Goal: Task Accomplishment & Management: Manage account settings

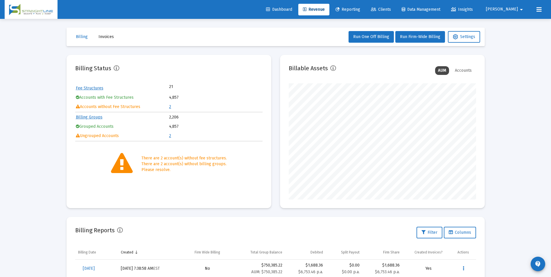
click at [515, 191] on div "Loading... Billing Invoices Run One Off Billing Run Firm-Wide Billing Settings …" at bounding box center [275, 193] width 551 height 386
click at [395, 6] on link "Clients" at bounding box center [380, 10] width 29 height 12
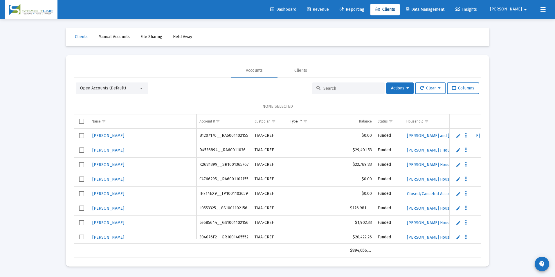
click at [340, 90] on input at bounding box center [351, 88] width 57 height 5
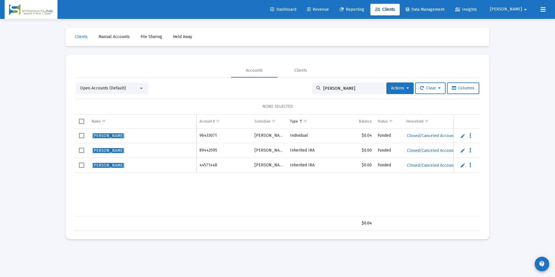
click at [352, 85] on div "hartner, Brian" at bounding box center [348, 88] width 73 height 12
drag, startPoint x: 352, startPoint y: 89, endPoint x: 267, endPoint y: 71, distance: 86.3
click at [267, 71] on mat-tab-group "Accounts Clients Open Accounts (Default) hartner, Brian Actions Clear Columns N…" at bounding box center [277, 147] width 407 height 167
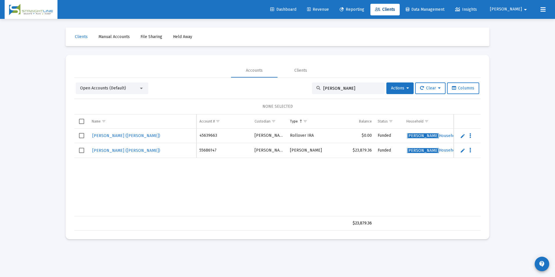
type input "[PERSON_NAME]"
click at [81, 134] on span "Select row" at bounding box center [81, 135] width 5 height 5
click at [408, 86] on button "Actions" at bounding box center [399, 88] width 27 height 12
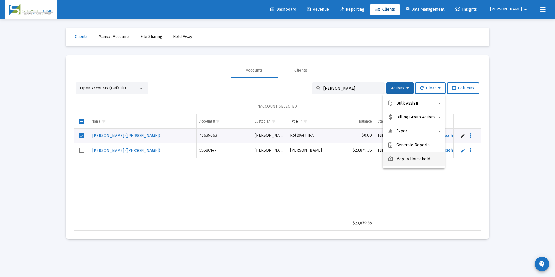
click at [417, 158] on button "Map to Household" at bounding box center [414, 159] width 62 height 14
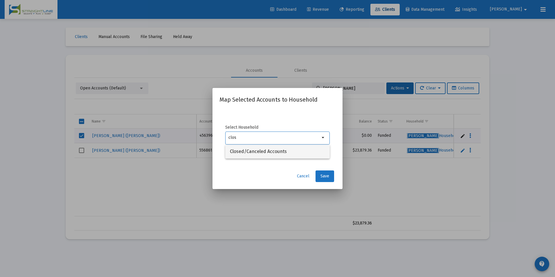
click at [271, 150] on span "Closed/Canceled Accounts" at bounding box center [277, 152] width 95 height 14
type input "Closed/Canceled Accounts"
click at [329, 176] on span "Save" at bounding box center [325, 176] width 9 height 5
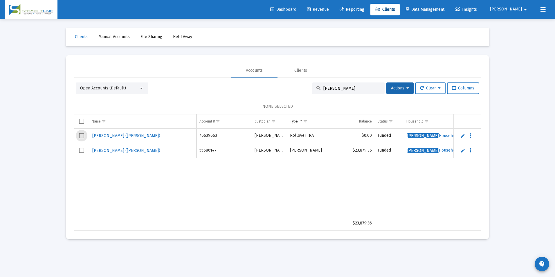
click at [82, 136] on span "Select row" at bounding box center [81, 135] width 5 height 5
click at [391, 88] on span "Actions" at bounding box center [400, 88] width 18 height 5
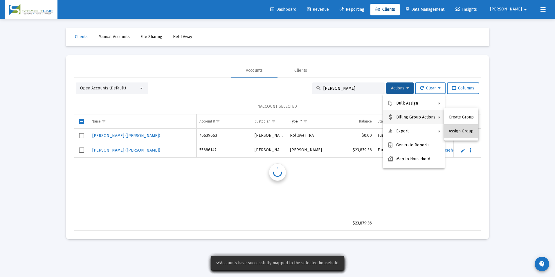
click at [464, 130] on button "Assign Group" at bounding box center [461, 131] width 34 height 14
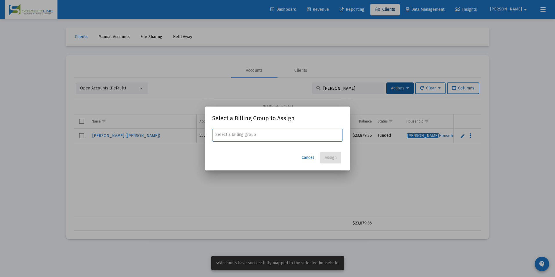
click at [429, 172] on div at bounding box center [277, 138] width 555 height 277
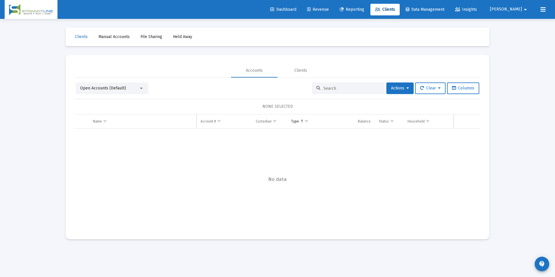
click at [368, 88] on input at bounding box center [351, 88] width 57 height 5
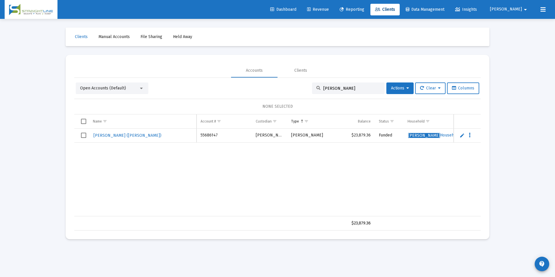
drag, startPoint x: 354, startPoint y: 87, endPoint x: 308, endPoint y: 87, distance: 46.2
click at [308, 87] on div "Open Accounts (Default) [PERSON_NAME] Actions Clear Columns" at bounding box center [278, 88] width 404 height 12
paste input "45639663"
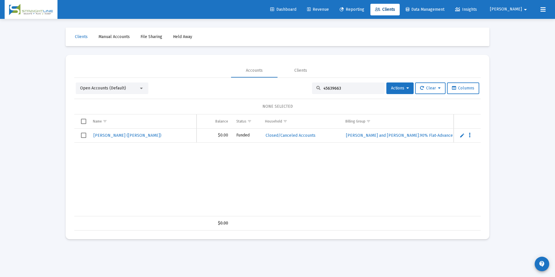
type input "45639663"
click at [85, 134] on span "Select row" at bounding box center [83, 135] width 5 height 5
click at [393, 89] on span "Actions" at bounding box center [400, 88] width 18 height 5
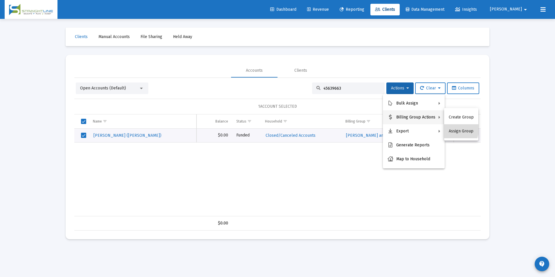
click at [452, 129] on button "Assign Group" at bounding box center [461, 131] width 34 height 14
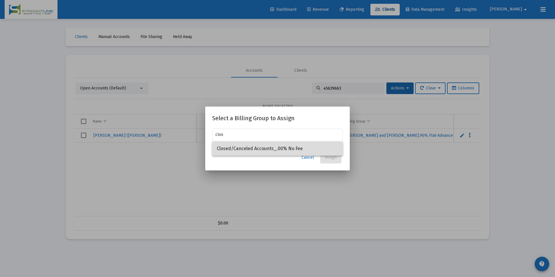
click at [320, 149] on span "Closed/Canceled Accounts_.00% No Fee" at bounding box center [277, 149] width 121 height 14
type input "Closed/Canceled Accounts_.00% No Fee"
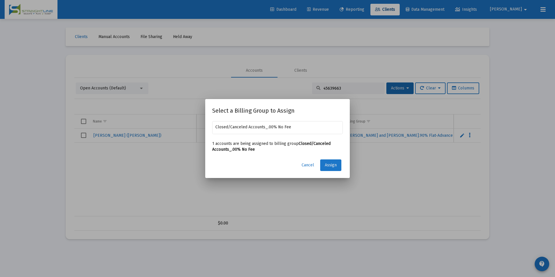
click at [333, 163] on span "Assign" at bounding box center [331, 165] width 12 height 5
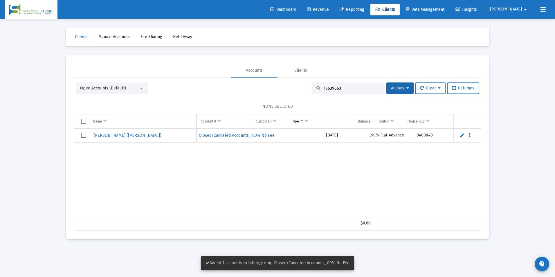
scroll to position [0, 363]
click at [85, 132] on td "Data grid" at bounding box center [81, 136] width 15 height 14
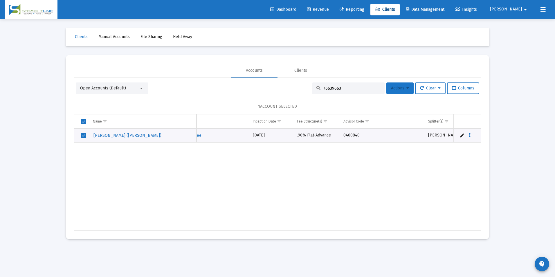
click at [395, 88] on span "Actions" at bounding box center [400, 88] width 18 height 5
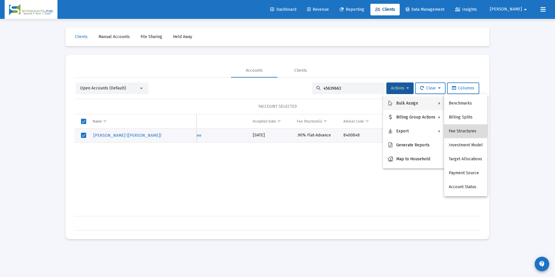
click at [463, 130] on button "Fee Structures" at bounding box center [465, 131] width 43 height 14
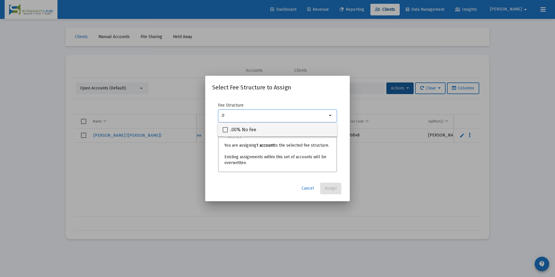
type input ".0"
click at [319, 131] on div ".00% No Fee" at bounding box center [278, 130] width 110 height 14
checkbox input "true"
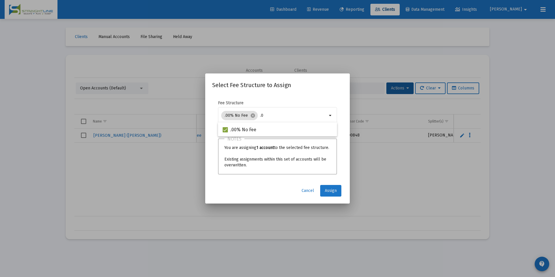
click at [326, 191] on span "Assign" at bounding box center [331, 190] width 12 height 5
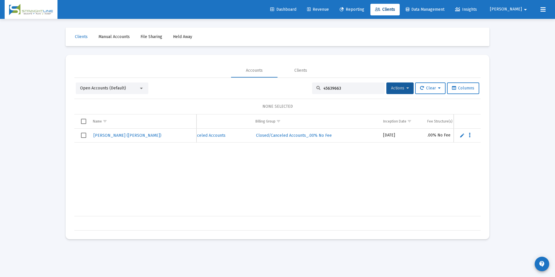
scroll to position [0, 120]
click at [334, 12] on link "Revenue" at bounding box center [318, 10] width 31 height 12
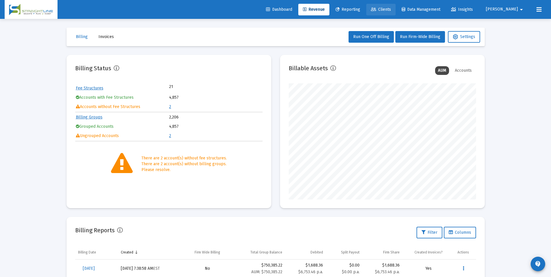
click at [391, 8] on span "Clients" at bounding box center [381, 9] width 20 height 5
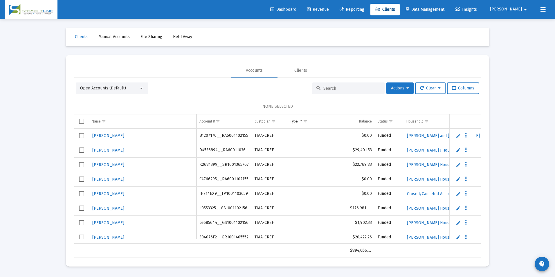
click at [398, 89] on span "Actions" at bounding box center [400, 88] width 18 height 5
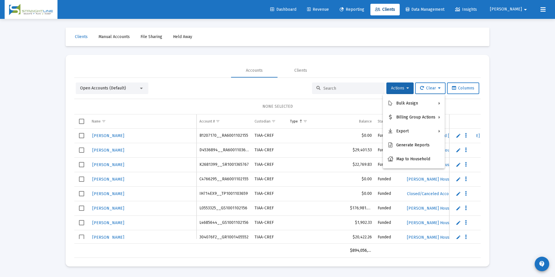
click at [508, 70] on div at bounding box center [277, 138] width 555 height 277
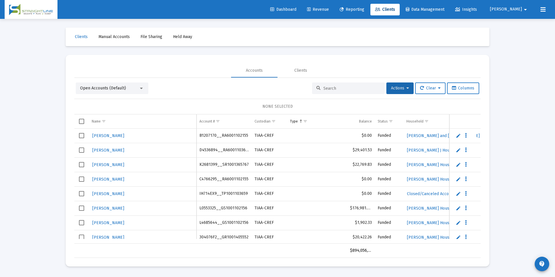
click at [119, 82] on div "Open Accounts (Default)" at bounding box center [112, 88] width 73 height 12
click at [115, 88] on span "Open Accounts (Default)" at bounding box center [103, 88] width 46 height 5
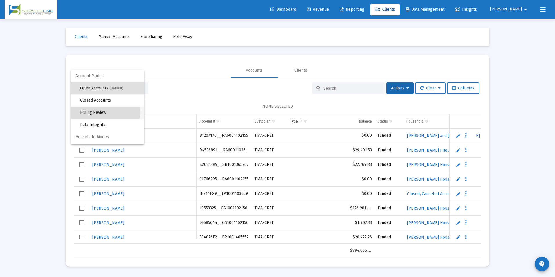
click at [104, 111] on span "Billing Review" at bounding box center [109, 113] width 59 height 12
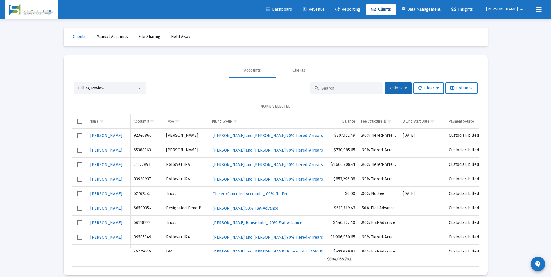
click at [404, 91] on button "Actions" at bounding box center [397, 88] width 27 height 12
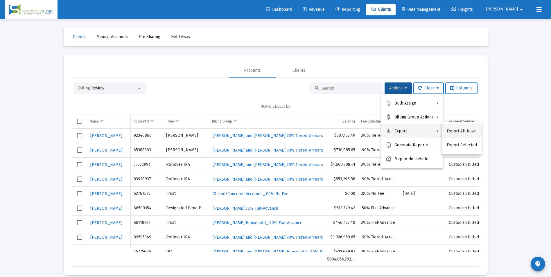
click at [461, 133] on button "Export All Rows" at bounding box center [461, 131] width 39 height 14
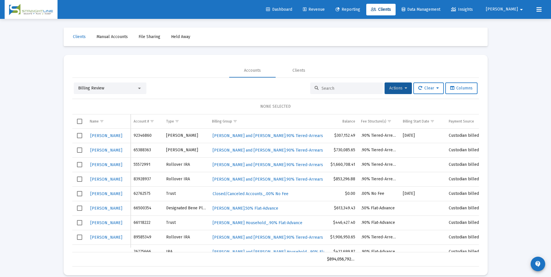
click at [510, 121] on div "Loading... Clients Manual Accounts File Sharing Held Away Accounts Clients Bill…" at bounding box center [275, 142] width 551 height 284
click at [133, 91] on div "Billing Review" at bounding box center [110, 88] width 73 height 12
click at [132, 87] on div "Billing Review" at bounding box center [107, 88] width 59 height 6
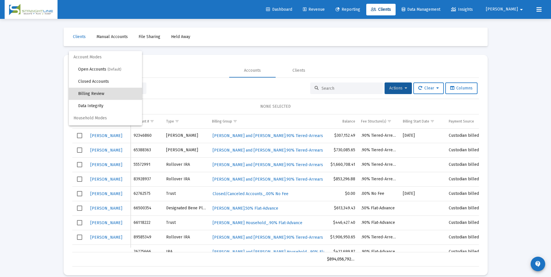
scroll to position [6, 0]
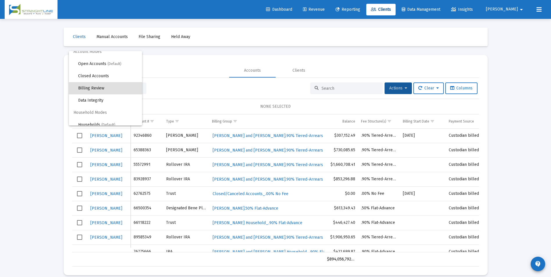
click at [451, 62] on div at bounding box center [275, 138] width 551 height 277
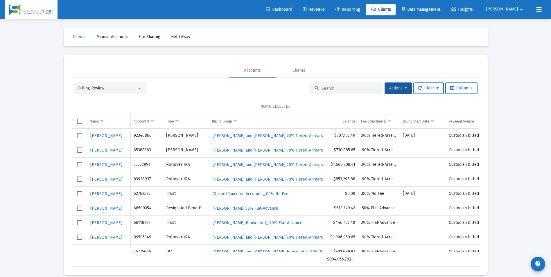
click at [93, 88] on span "Billing Review" at bounding box center [91, 88] width 26 height 5
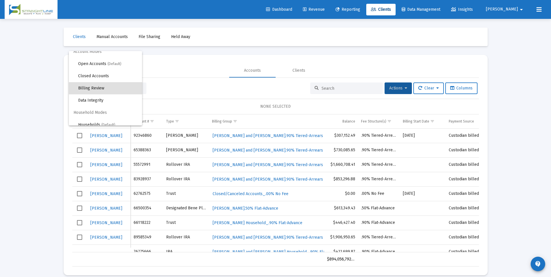
click at [510, 94] on div at bounding box center [275, 138] width 551 height 277
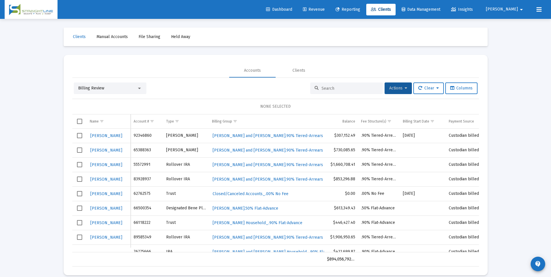
click at [84, 88] on span "Billing Review" at bounding box center [91, 88] width 26 height 5
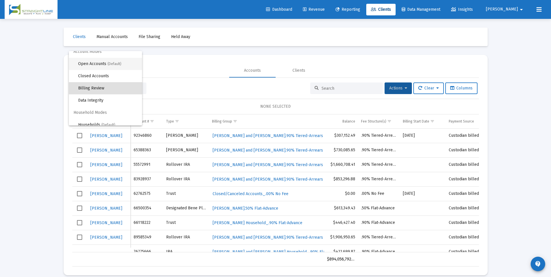
click at [96, 63] on span "Open Accounts (Default)" at bounding box center [107, 64] width 59 height 12
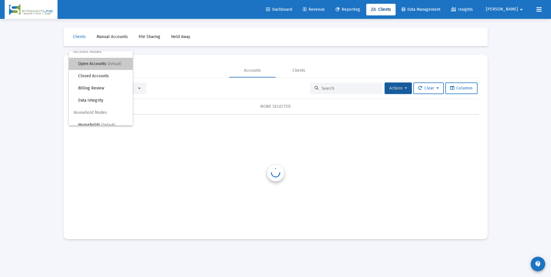
scroll to position [0, 0]
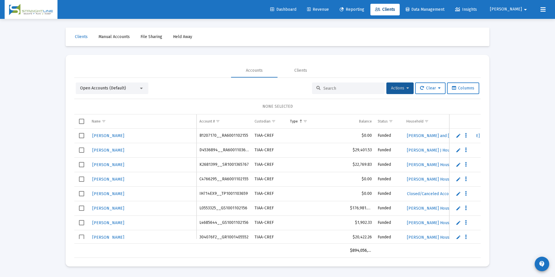
click at [116, 92] on div "Open Accounts (Default)" at bounding box center [112, 88] width 73 height 12
click at [119, 87] on span "Open Accounts (Default)" at bounding box center [103, 88] width 46 height 5
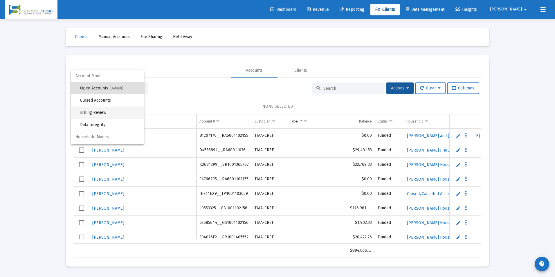
click at [112, 109] on span "Billing Review" at bounding box center [109, 113] width 59 height 12
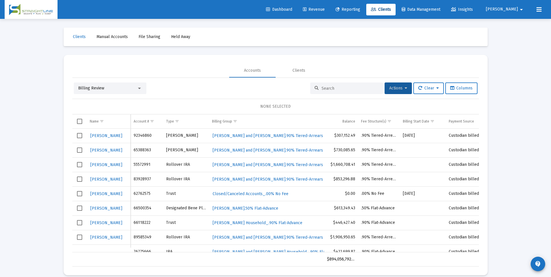
click at [128, 90] on div "Billing Review" at bounding box center [107, 88] width 59 height 6
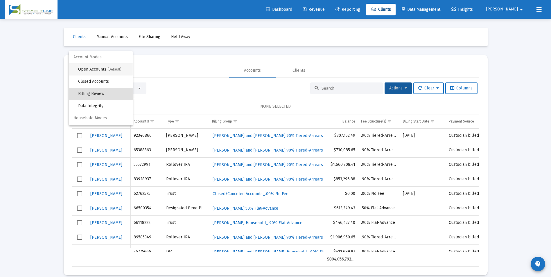
scroll to position [6, 0]
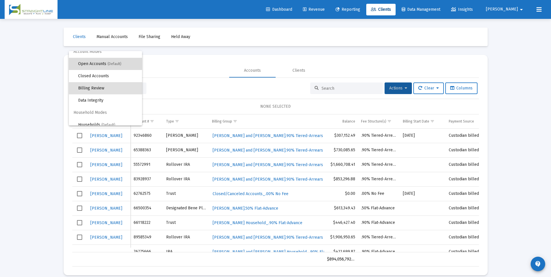
click at [116, 64] on span "(Default)" at bounding box center [114, 64] width 14 height 4
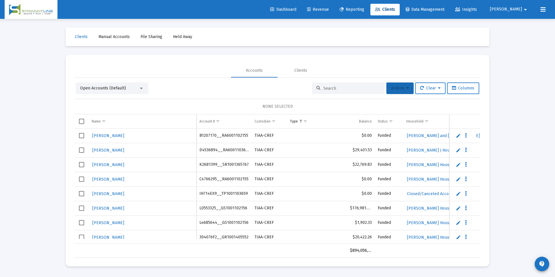
click at [407, 87] on icon at bounding box center [408, 88] width 3 height 4
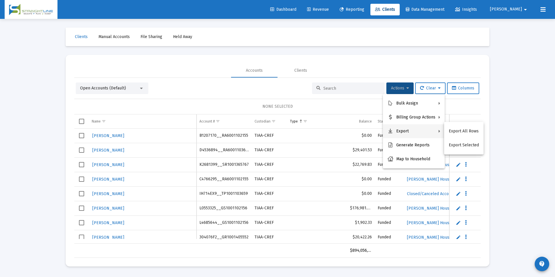
click at [395, 128] on button "Export" at bounding box center [414, 131] width 62 height 14
click at [449, 129] on button "Export All Rows" at bounding box center [463, 131] width 39 height 14
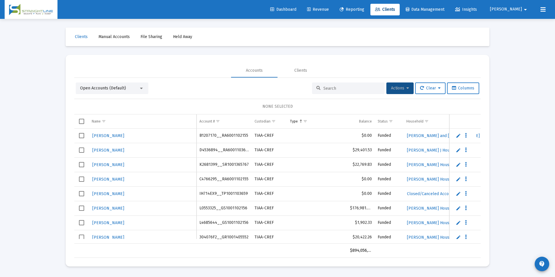
click at [104, 86] on span "Open Accounts (Default)" at bounding box center [103, 88] width 46 height 5
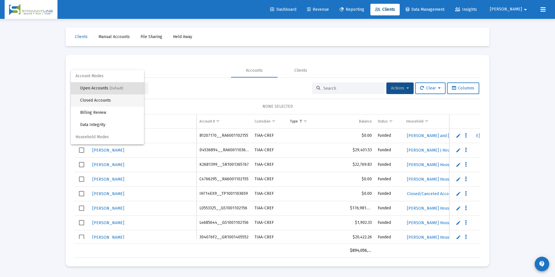
click at [112, 103] on span "Closed Accounts" at bounding box center [109, 100] width 59 height 12
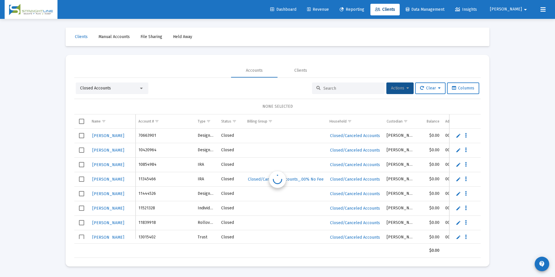
click at [409, 89] on button "Actions" at bounding box center [399, 88] width 27 height 12
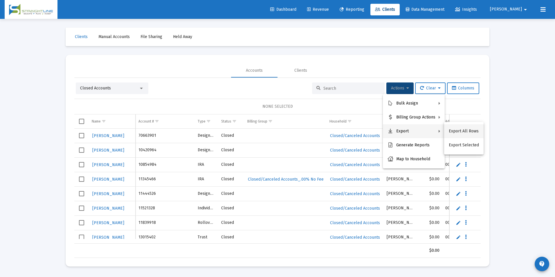
click at [459, 130] on button "Export All Rows" at bounding box center [463, 131] width 39 height 14
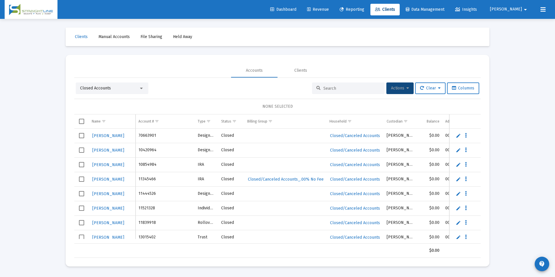
click at [526, 154] on div "Loading... Clients Manual Accounts File Sharing Held Away Accounts Clients Clos…" at bounding box center [277, 138] width 555 height 277
click at [132, 85] on div "Closed Accounts" at bounding box center [112, 88] width 73 height 12
click at [135, 90] on div "Closed Accounts" at bounding box center [109, 88] width 59 height 6
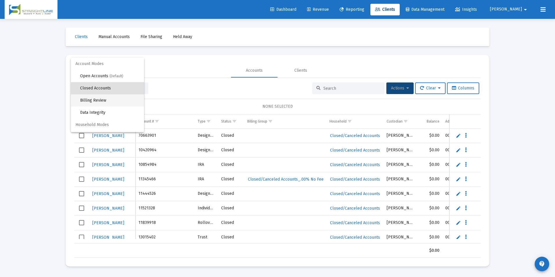
click at [122, 104] on span "Billing Review" at bounding box center [109, 100] width 59 height 12
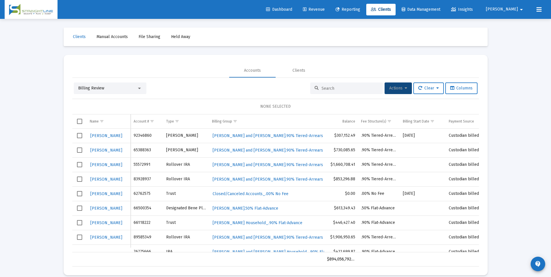
click at [336, 16] on div "Dashboard Revenue Reporting Clients Data Management Insights [PERSON_NAME]" at bounding box center [276, 9] width 542 height 19
click at [325, 11] on span "Revenue" at bounding box center [314, 9] width 22 height 5
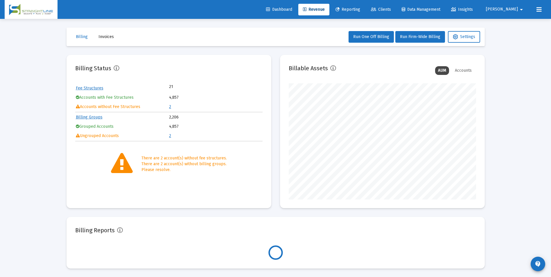
scroll to position [116, 187]
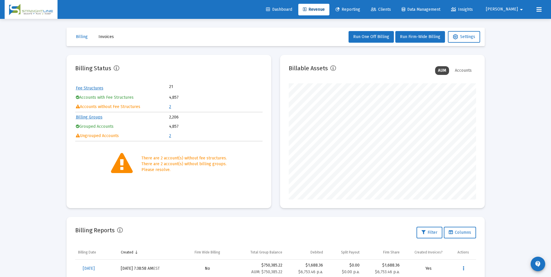
click at [170, 105] on link "2" at bounding box center [170, 106] width 2 height 5
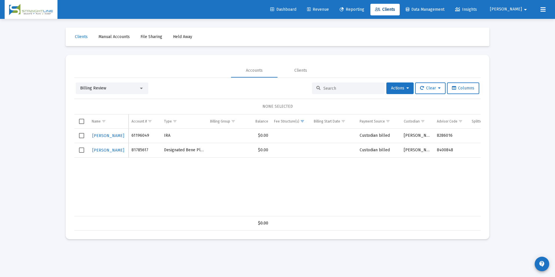
click at [332, 12] on link "Revenue" at bounding box center [318, 10] width 31 height 12
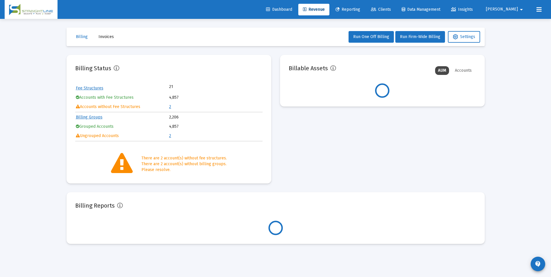
click at [174, 107] on td "2" at bounding box center [215, 107] width 93 height 9
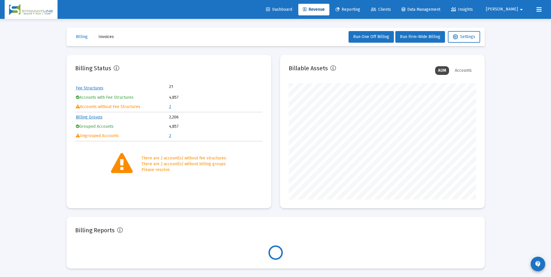
scroll to position [116, 187]
click at [169, 107] on link "2" at bounding box center [170, 106] width 2 height 5
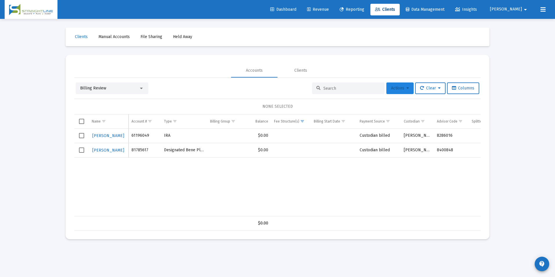
click at [409, 90] on button "Actions" at bounding box center [399, 88] width 27 height 12
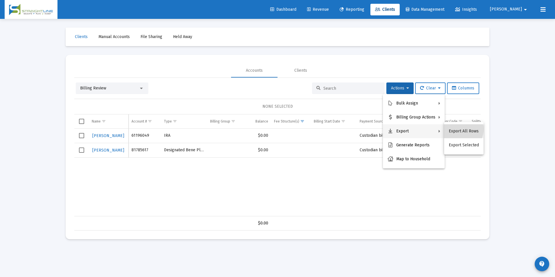
click at [452, 129] on button "Export All Rows" at bounding box center [463, 131] width 39 height 14
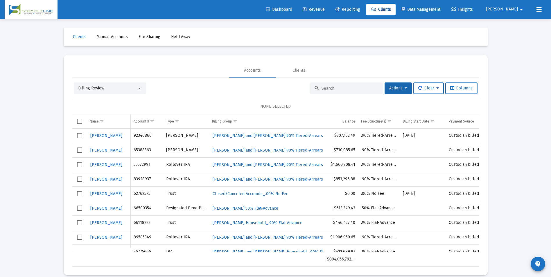
click at [508, 189] on div "Loading... Clients Manual Accounts File Sharing Held Away Accounts Clients Bill…" at bounding box center [275, 142] width 551 height 284
click at [329, 12] on link "Revenue" at bounding box center [313, 10] width 31 height 12
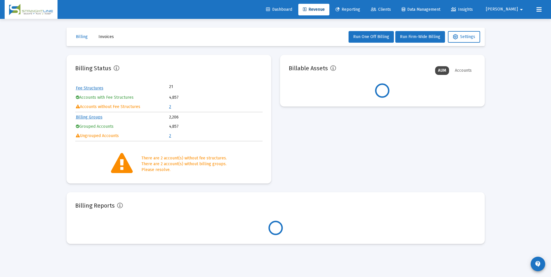
click at [172, 108] on td "2" at bounding box center [215, 107] width 93 height 9
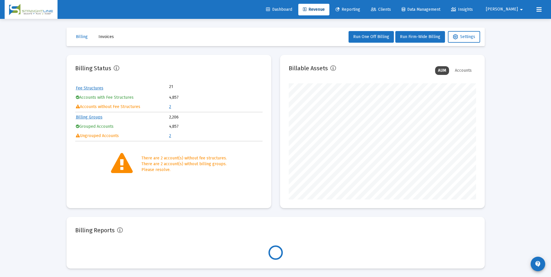
scroll to position [116, 187]
click at [169, 107] on link "2" at bounding box center [170, 106] width 2 height 5
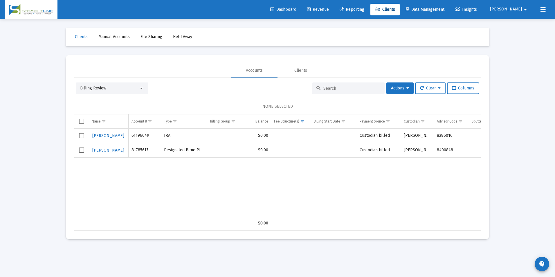
click at [333, 7] on link "Revenue" at bounding box center [318, 10] width 31 height 12
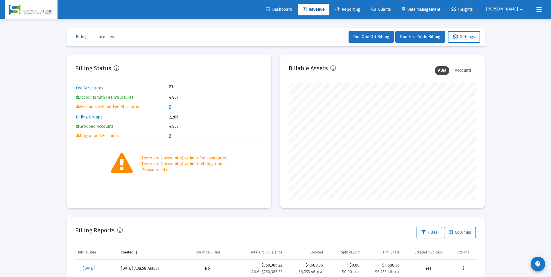
click at [292, 8] on span "Dashboard" at bounding box center [279, 9] width 26 height 5
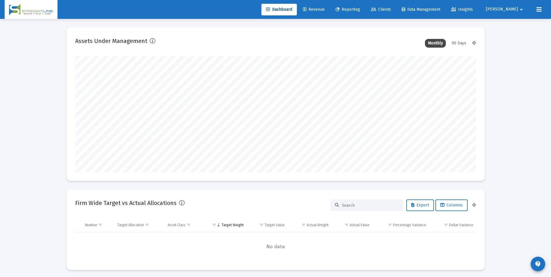
scroll to position [116, 187]
